Goal: Transaction & Acquisition: Purchase product/service

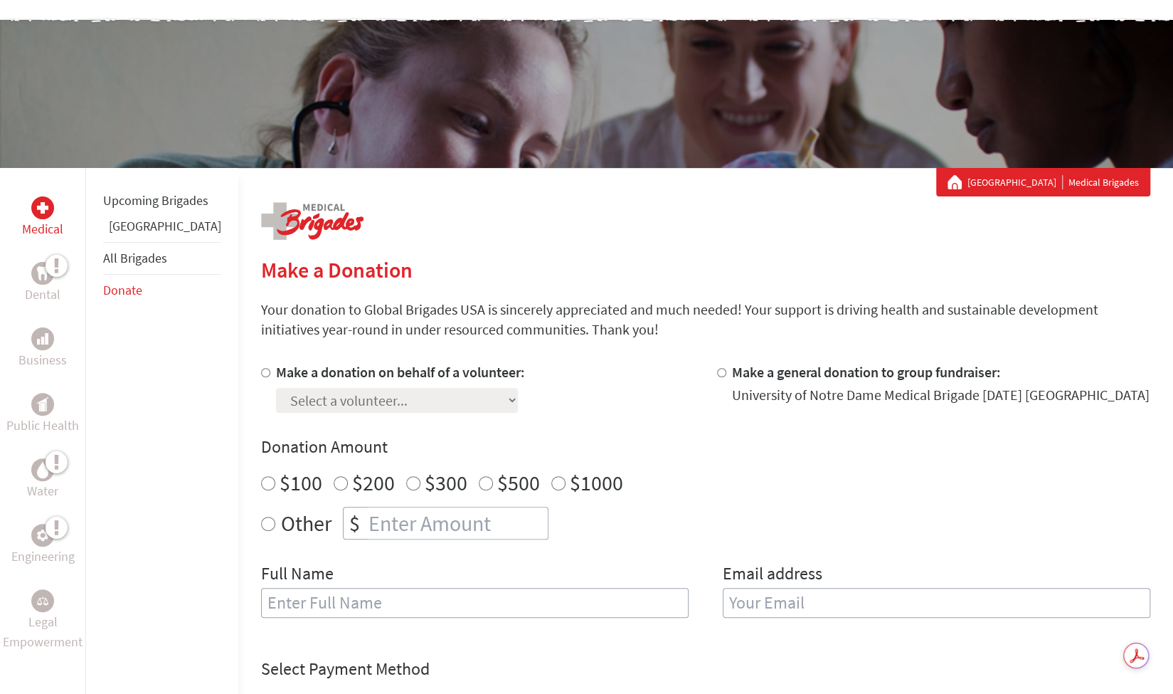
scroll to position [134, 0]
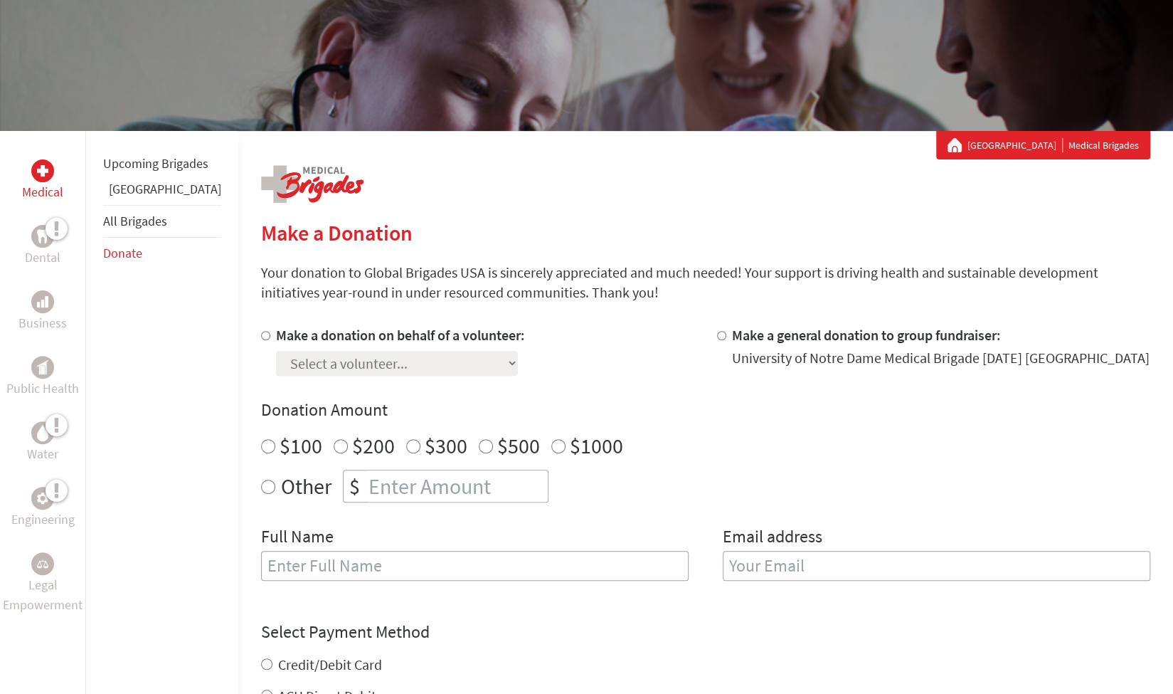
click at [261, 334] on input "Make a donation on behalf of a volunteer:" at bounding box center [265, 335] width 9 height 9
radio input "true"
click at [276, 361] on select "Select a volunteer... [PERSON_NAME] [PERSON_NAME] [PERSON_NAME] [PERSON_NAME] […" at bounding box center [397, 363] width 242 height 25
select select "DA1E9E56-A5DE-11F0-9E6E-42010A400005"
click at [276, 351] on select "Select a volunteer... [PERSON_NAME] [PERSON_NAME] [PERSON_NAME] [PERSON_NAME] […" at bounding box center [397, 363] width 242 height 25
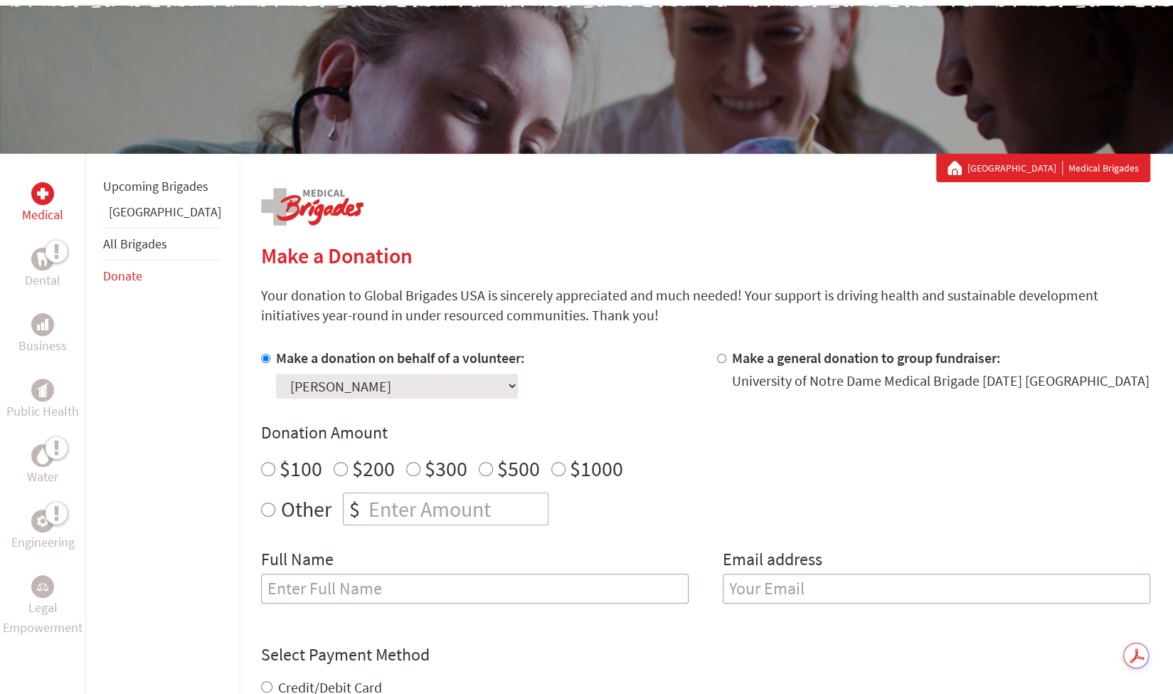
scroll to position [105, 0]
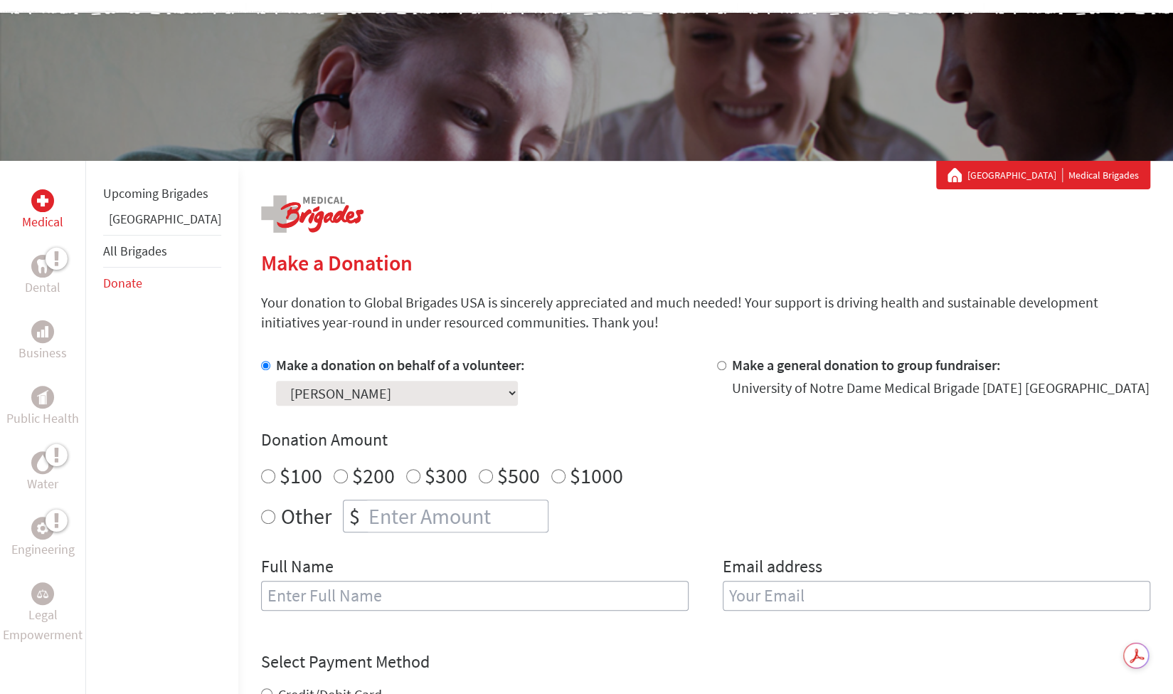
click at [344, 389] on select "Select a volunteer... [PERSON_NAME] [PERSON_NAME] [PERSON_NAME] [PERSON_NAME] […" at bounding box center [397, 393] width 242 height 25
click at [571, 271] on h2 "Make a Donation" at bounding box center [705, 263] width 889 height 26
